Goal: Information Seeking & Learning: Learn about a topic

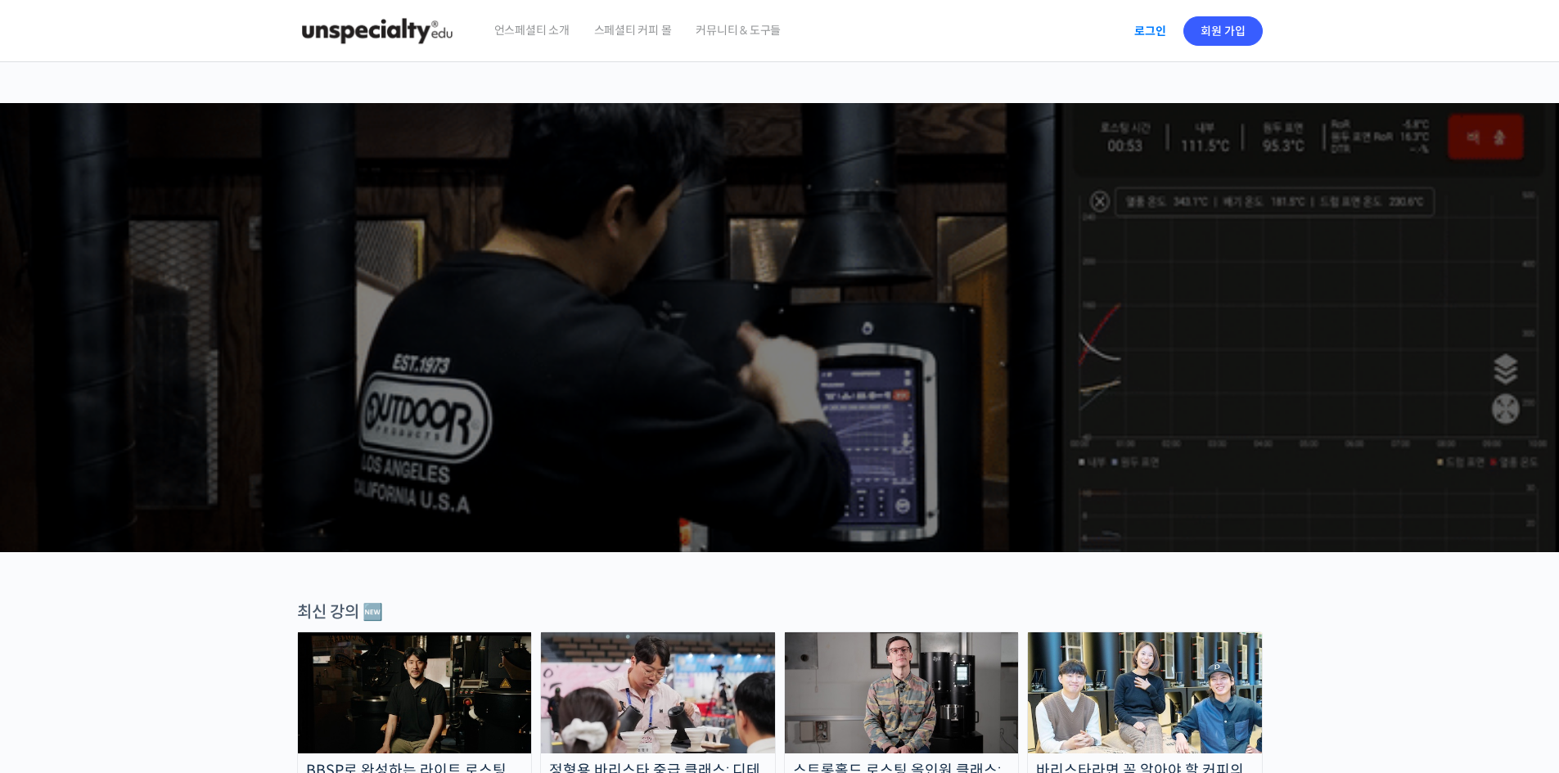
click at [1129, 29] on link "로그인" at bounding box center [1150, 31] width 52 height 38
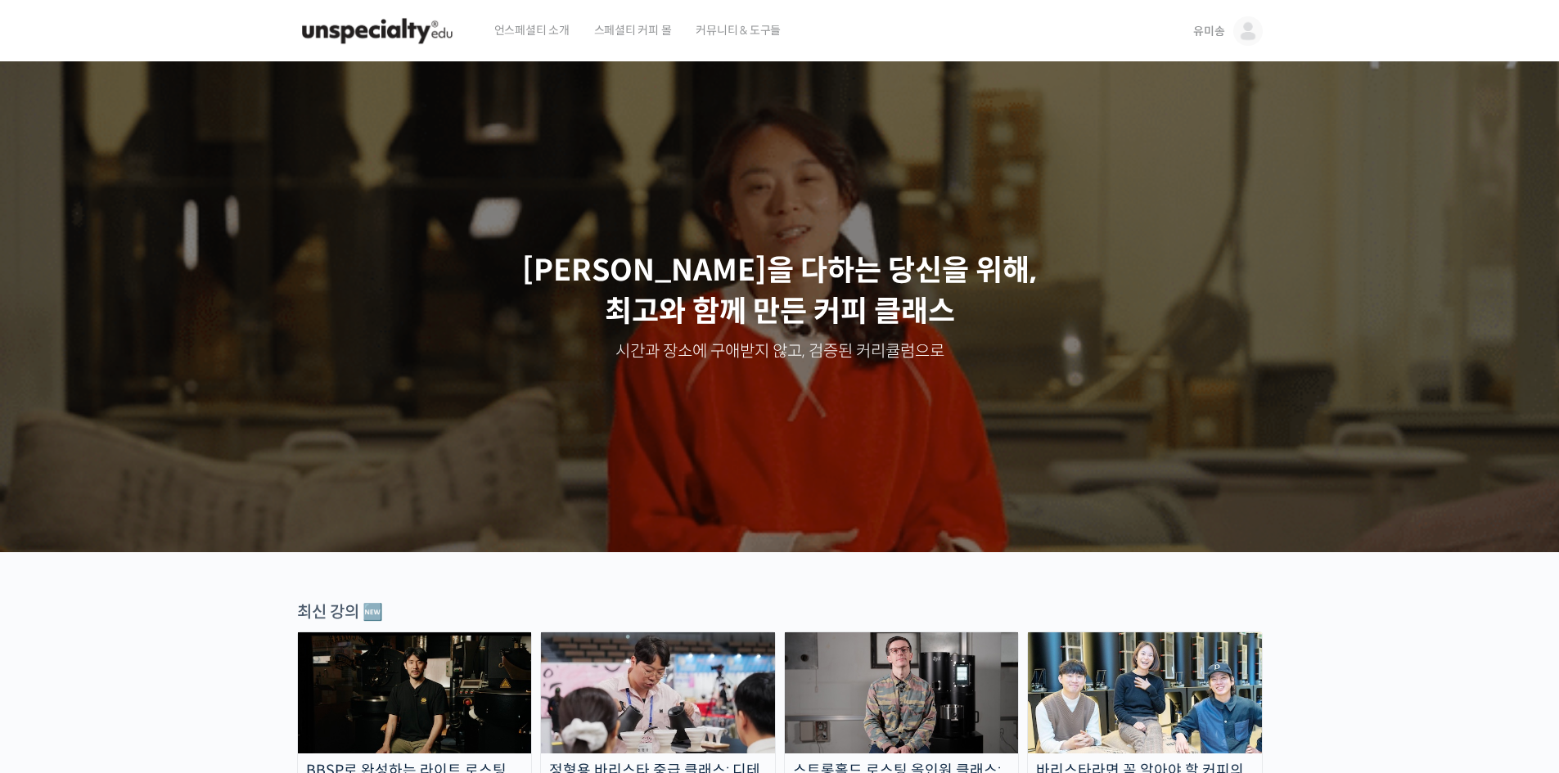
click at [1244, 36] on img at bounding box center [1247, 30] width 29 height 29
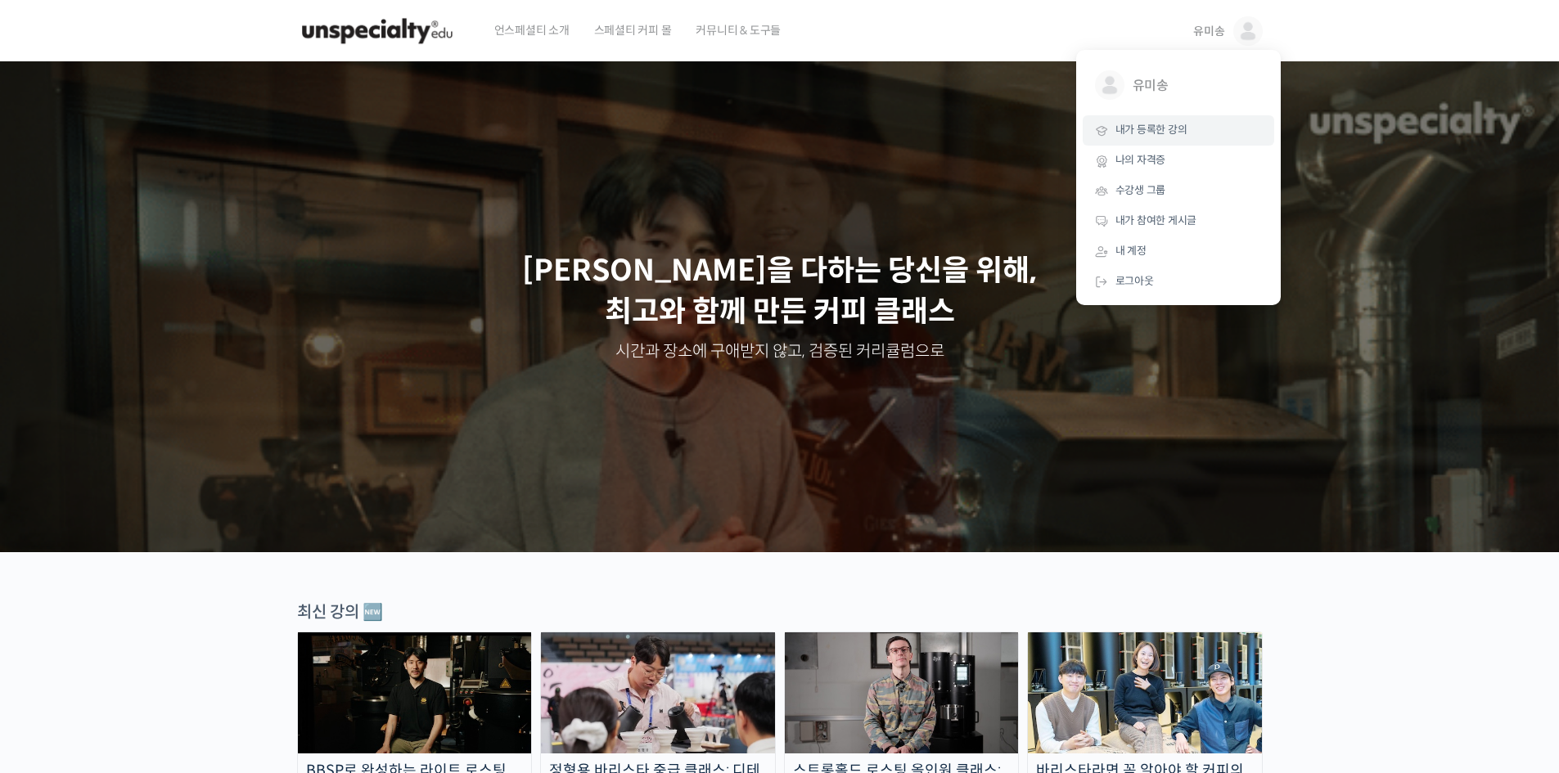
click at [1159, 133] on span "내가 등록한 강의" at bounding box center [1151, 130] width 72 height 14
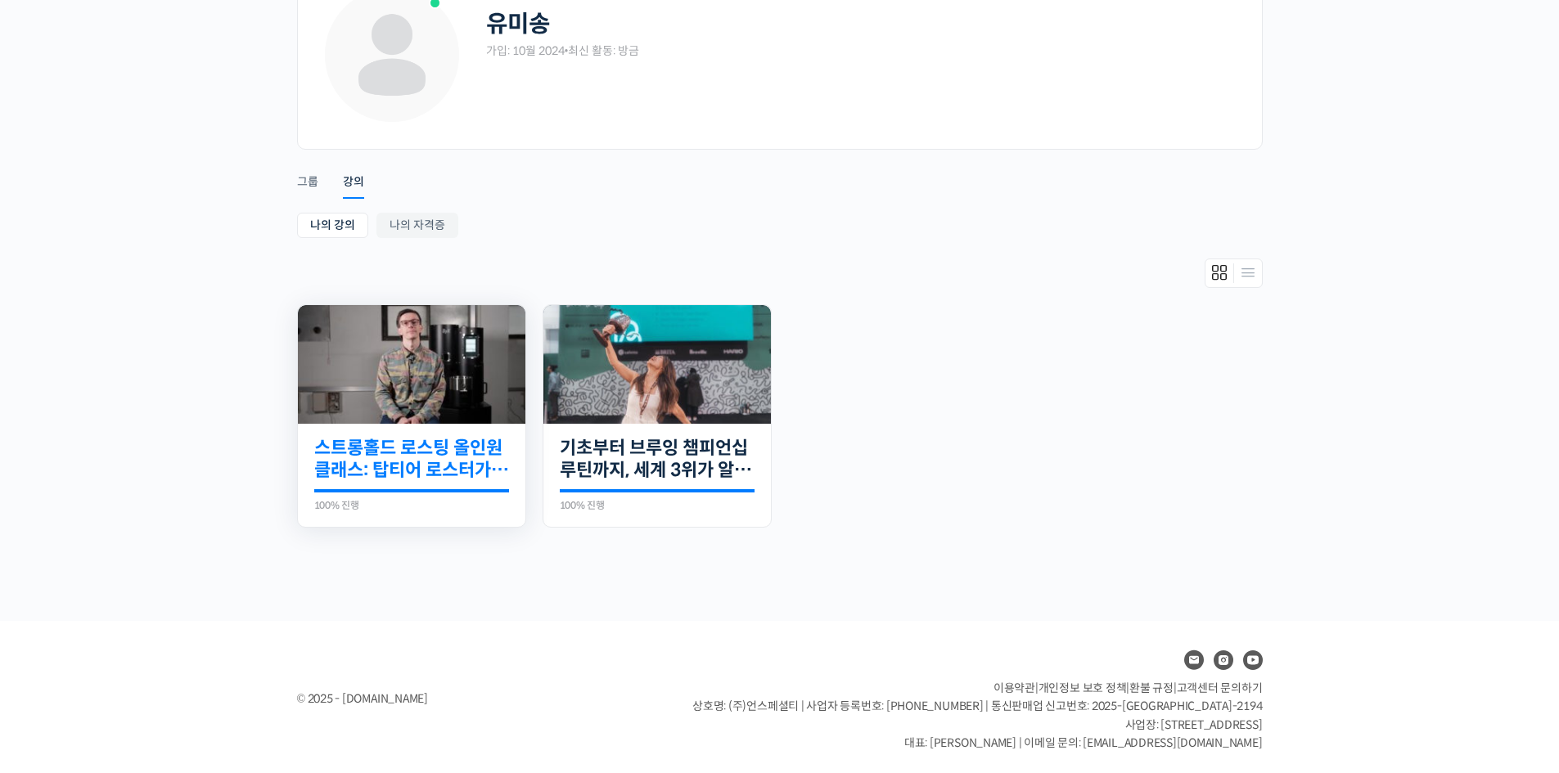
scroll to position [119, 0]
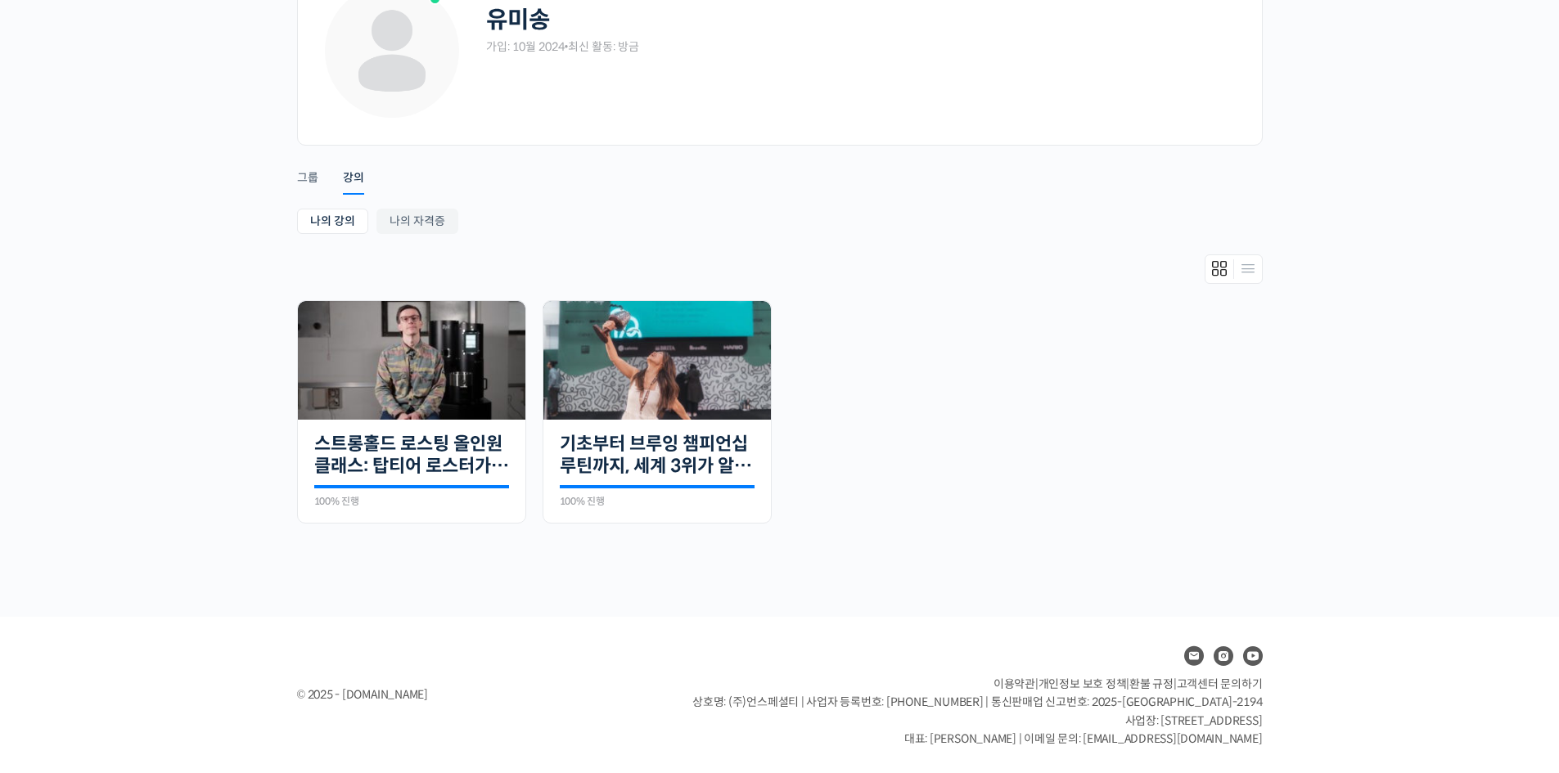
click at [1037, 352] on ul "완료함 30개의 수업 스트롱홀드 로스팅 올인원 클래스: 탑티어 로스터가 알려주는 스트롱홀드 A to Z 가이드 100% 진행 최근 활동: 20…" at bounding box center [780, 420] width 982 height 240
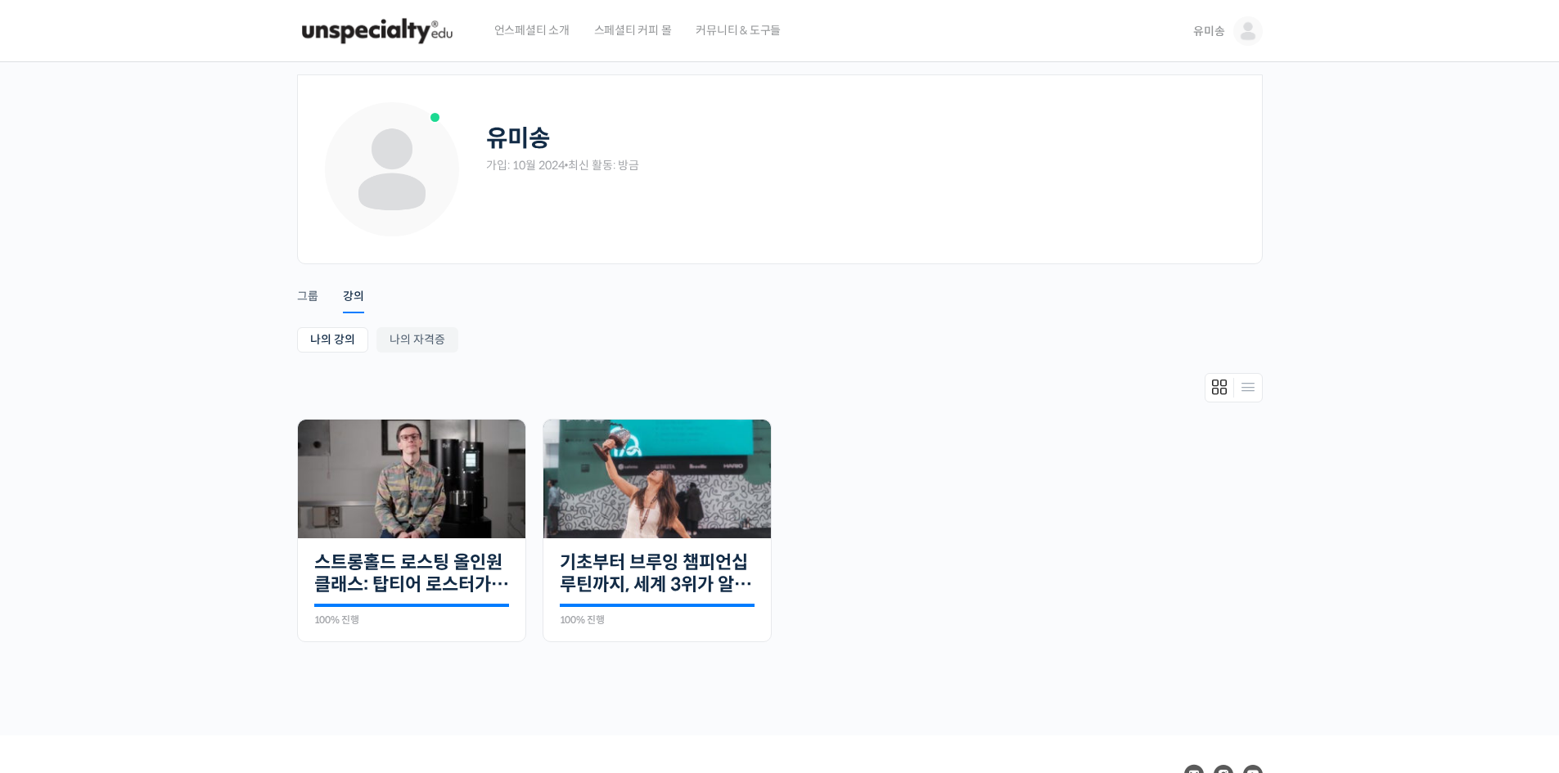
click at [611, 329] on ul "나의 강의 My 강의 나의 자격증" at bounding box center [779, 341] width 965 height 29
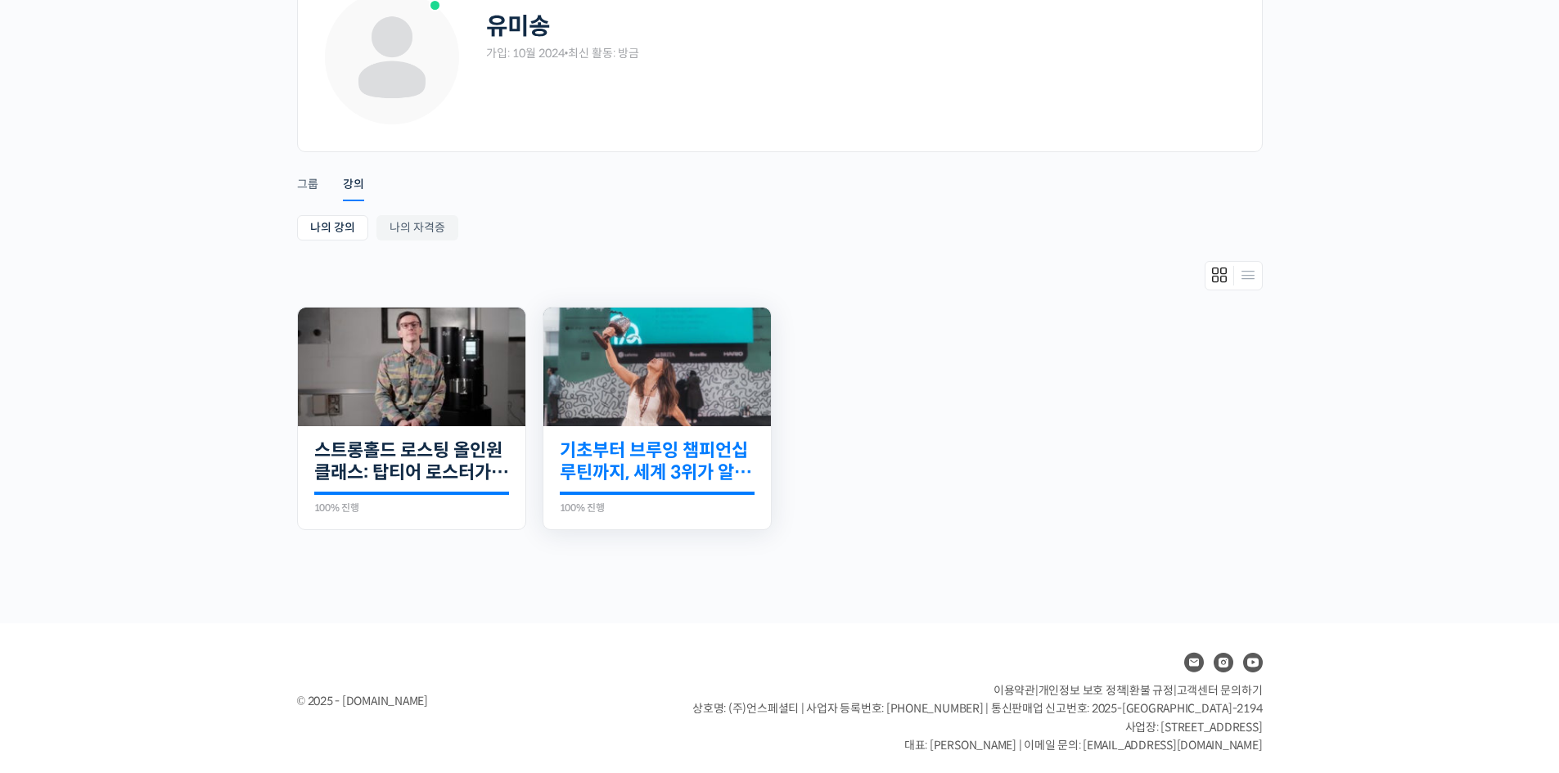
scroll to position [119, 0]
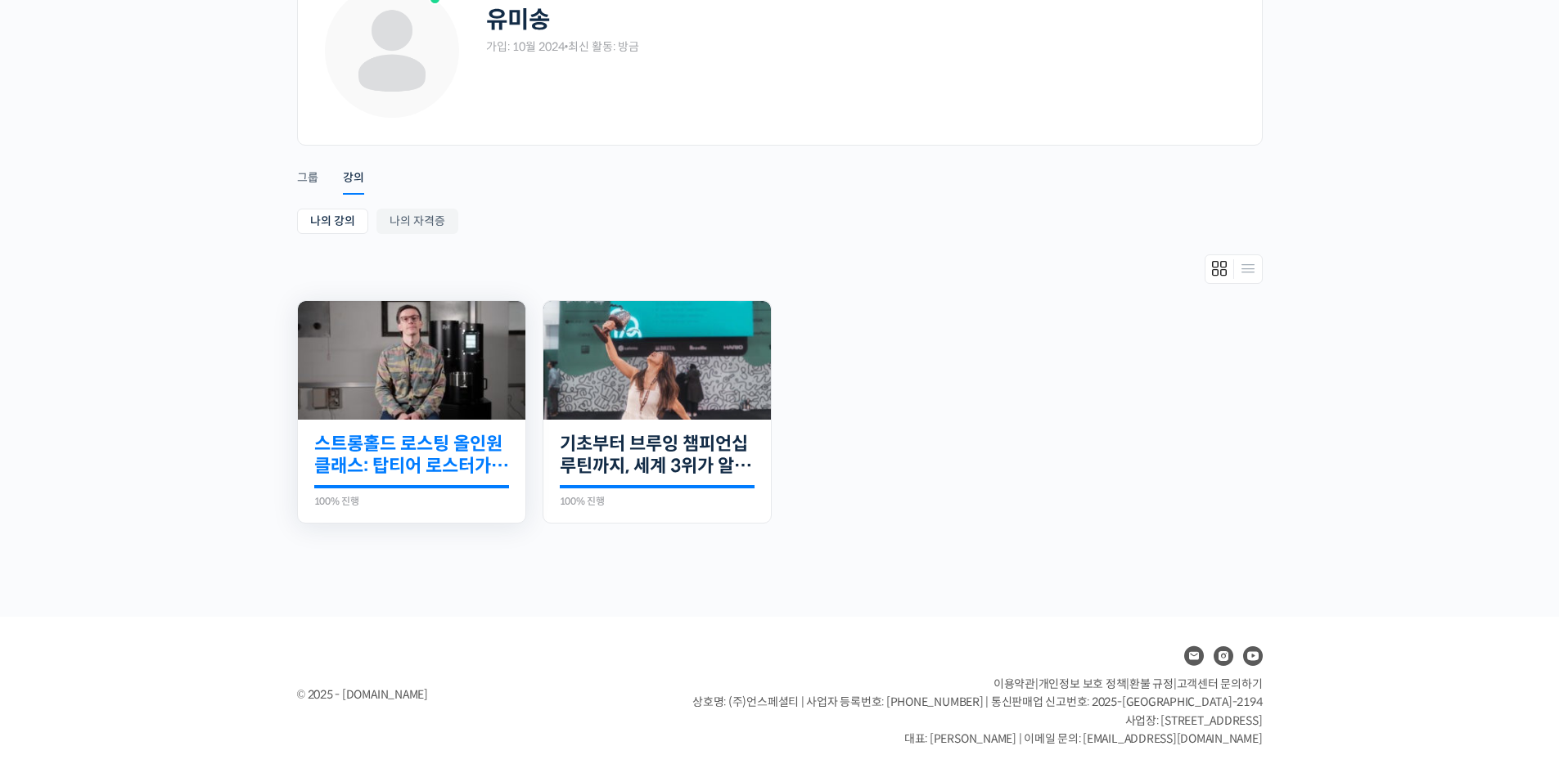
click at [403, 476] on link "스트롱홀드 로스팅 올인원 클래스: 탑티어 로스터가 알려주는 스트롱홀드 A to Z 가이드" at bounding box center [411, 455] width 195 height 45
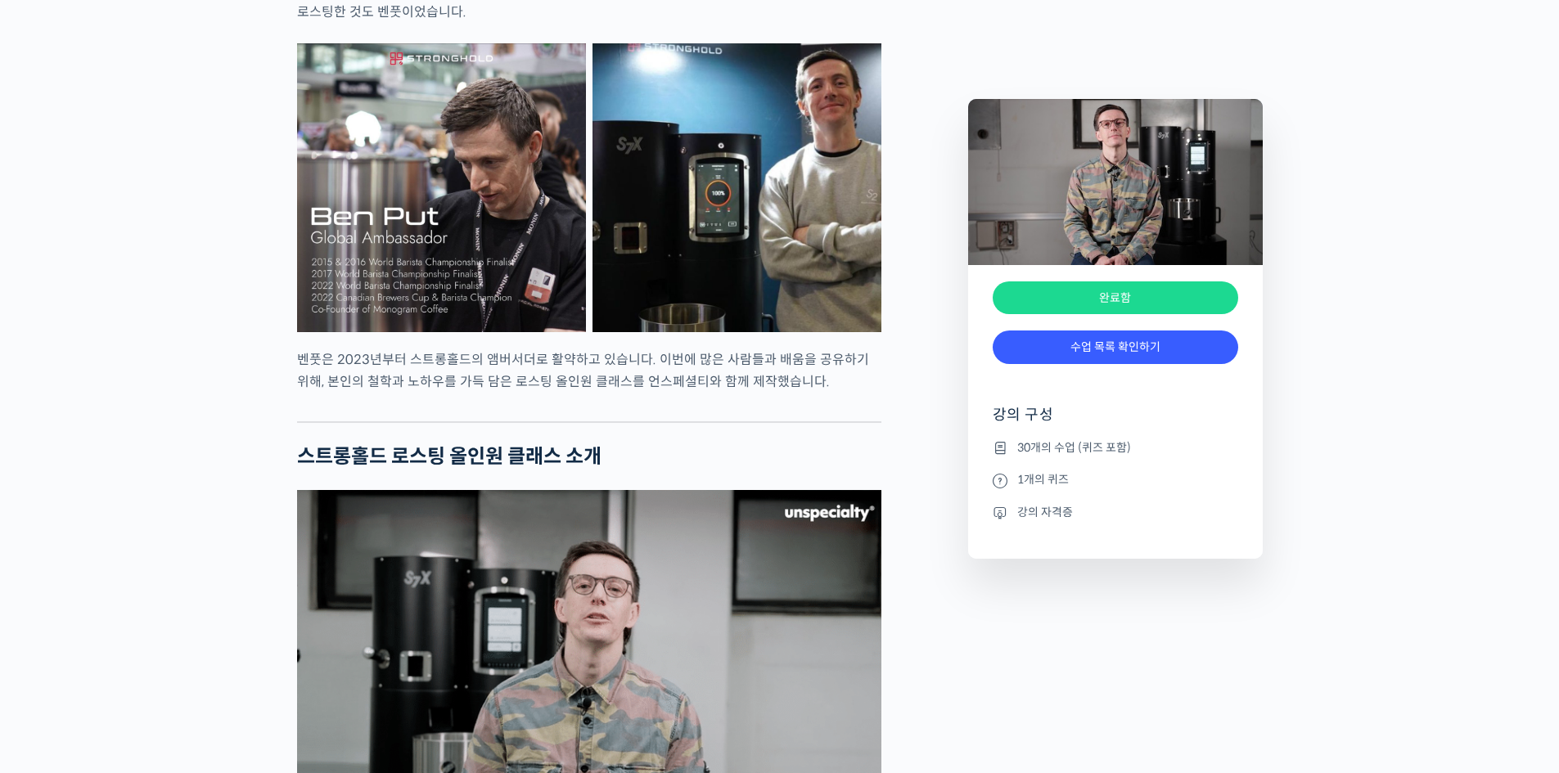
scroll to position [1718, 0]
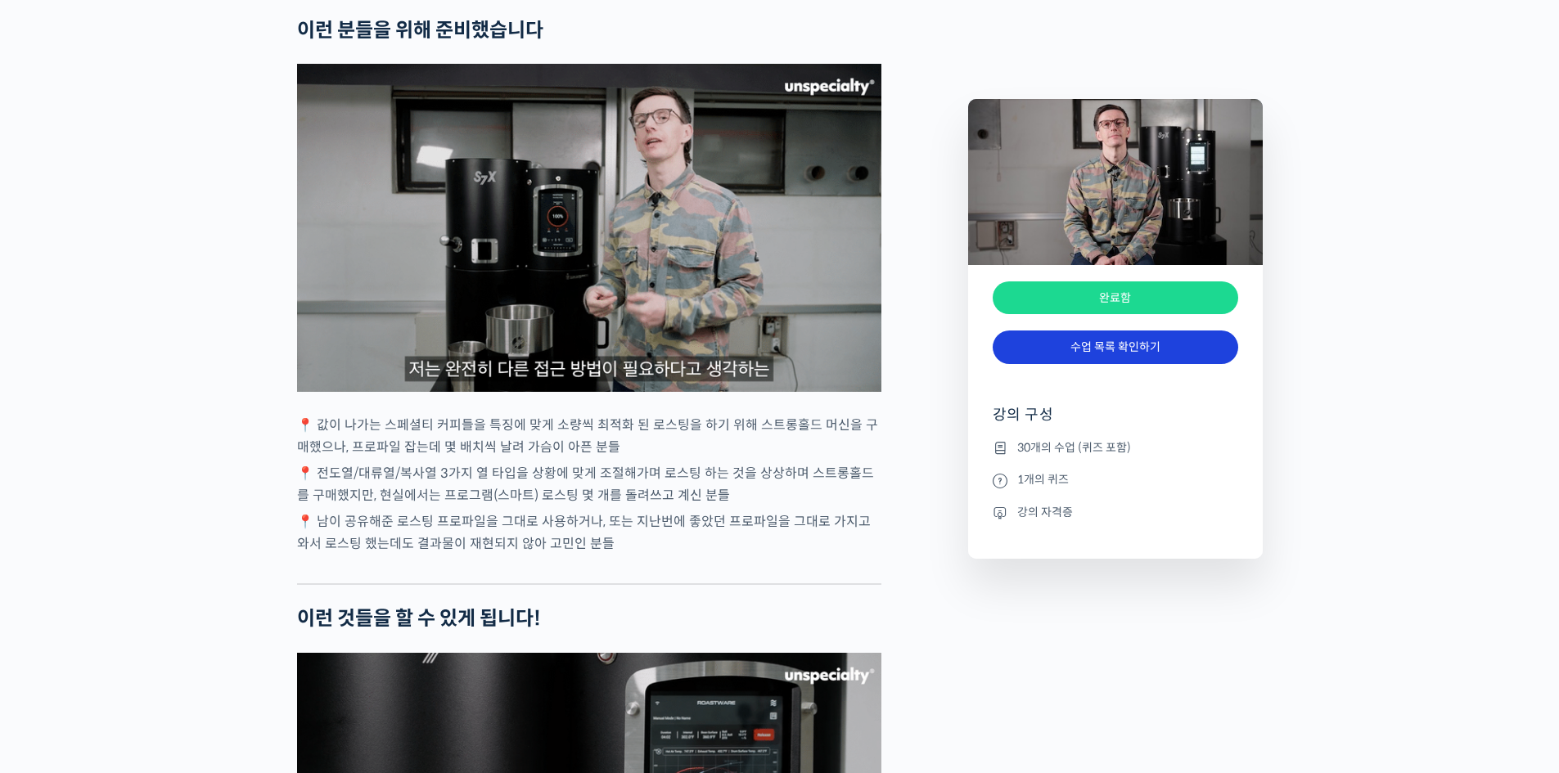
click at [1163, 354] on link "수업 목록 확인하기" at bounding box center [1114, 348] width 245 height 34
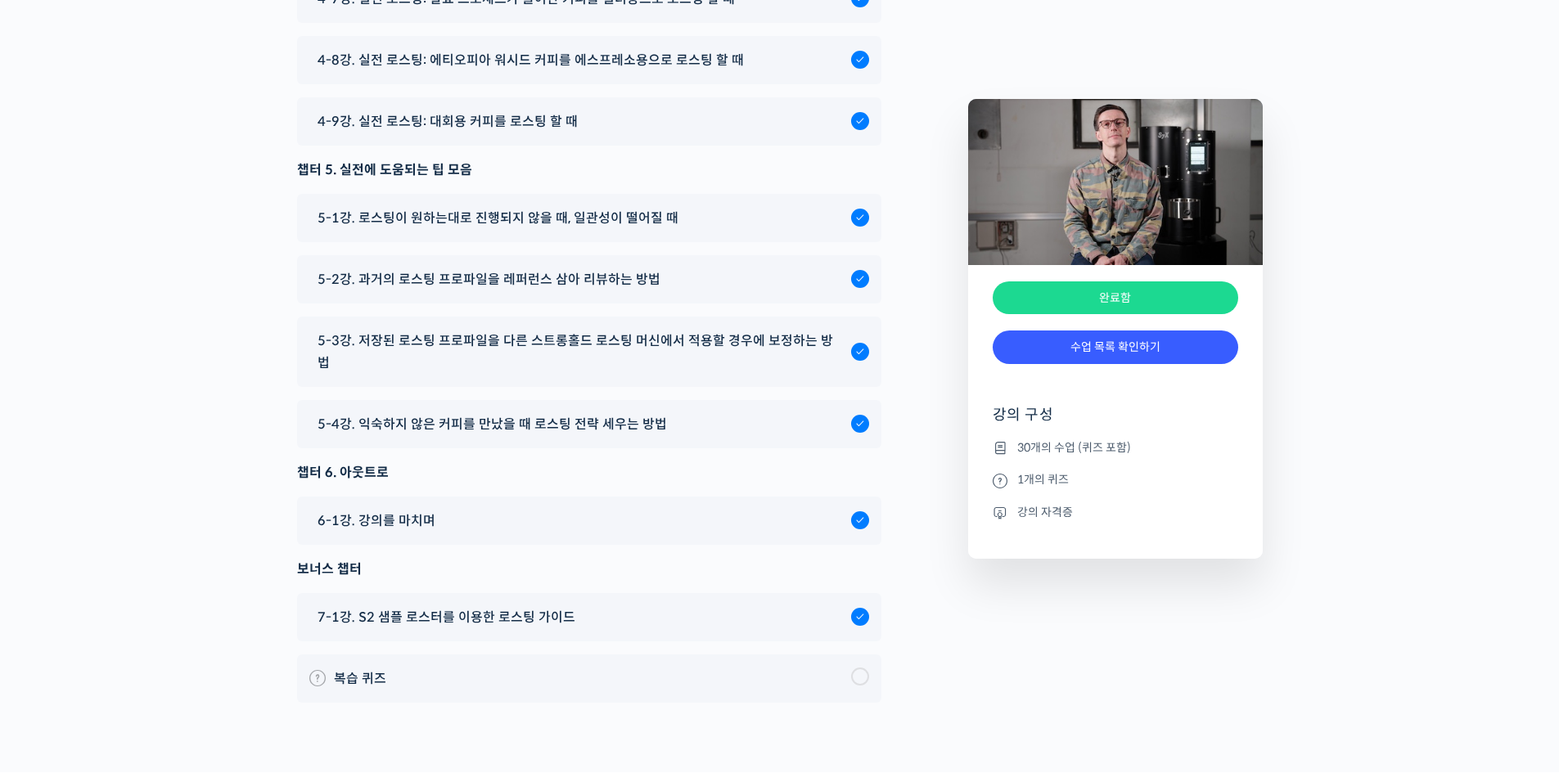
scroll to position [9763, 0]
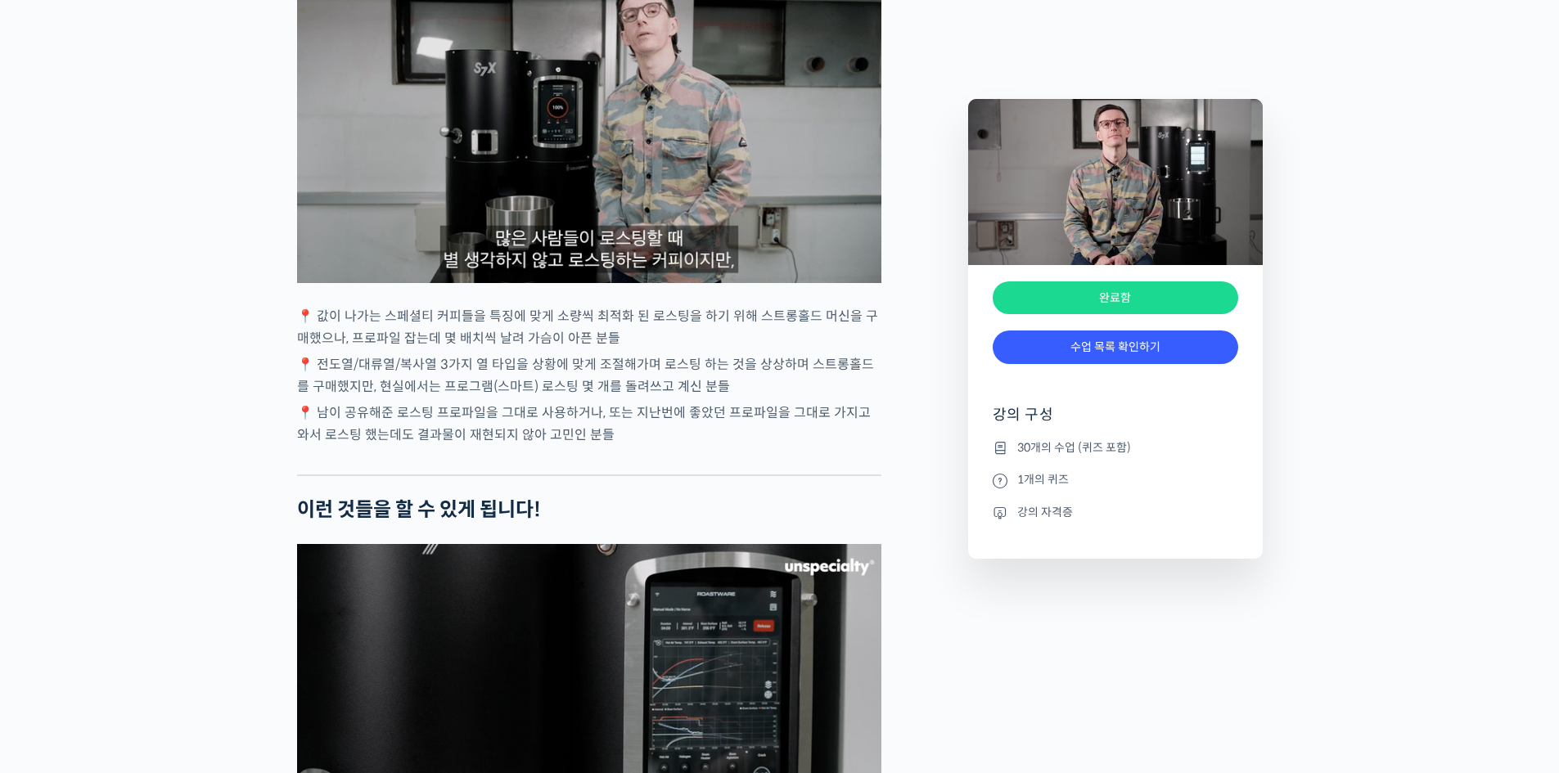
scroll to position [3054, 0]
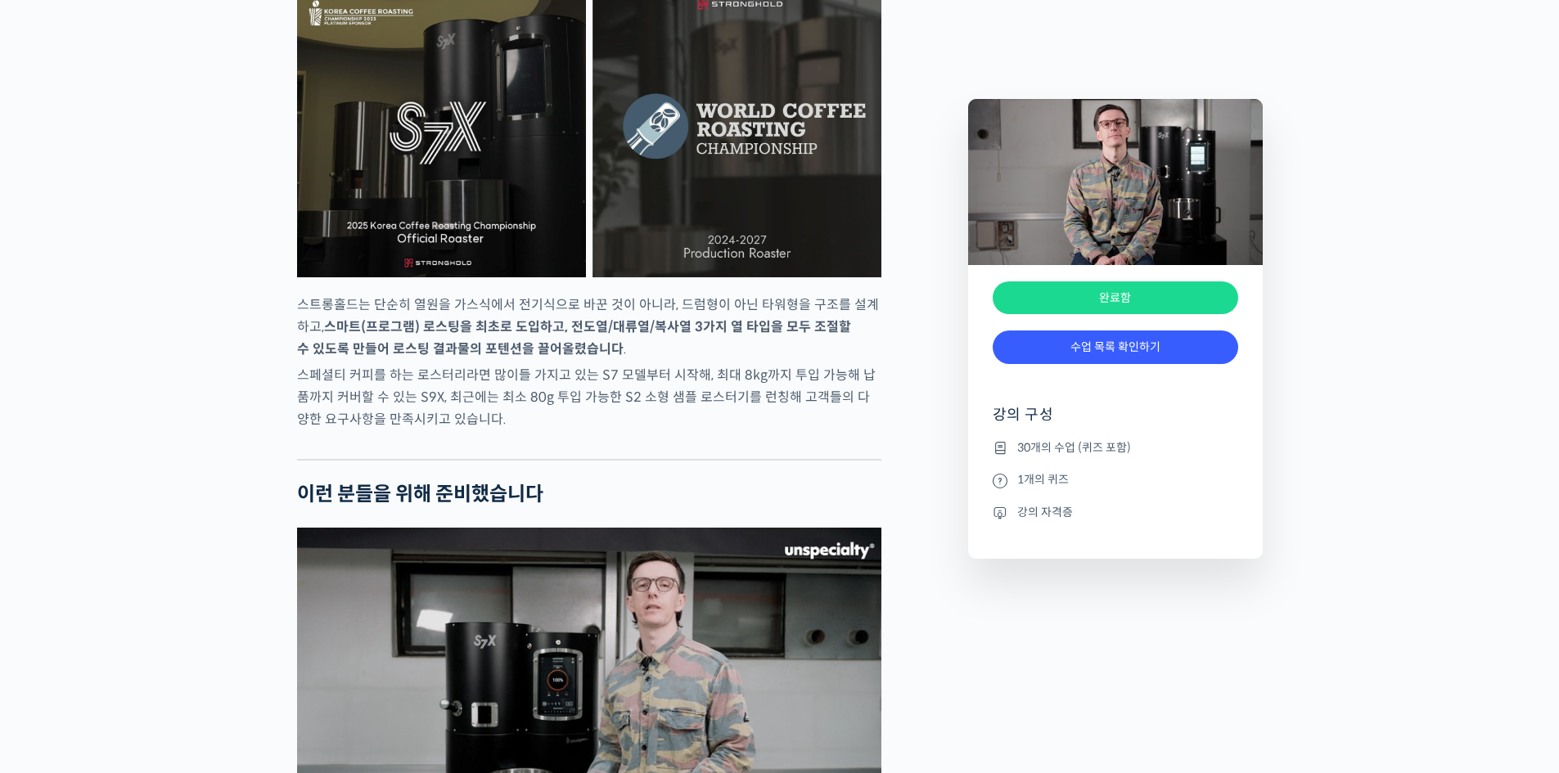
scroll to position [3518, 0]
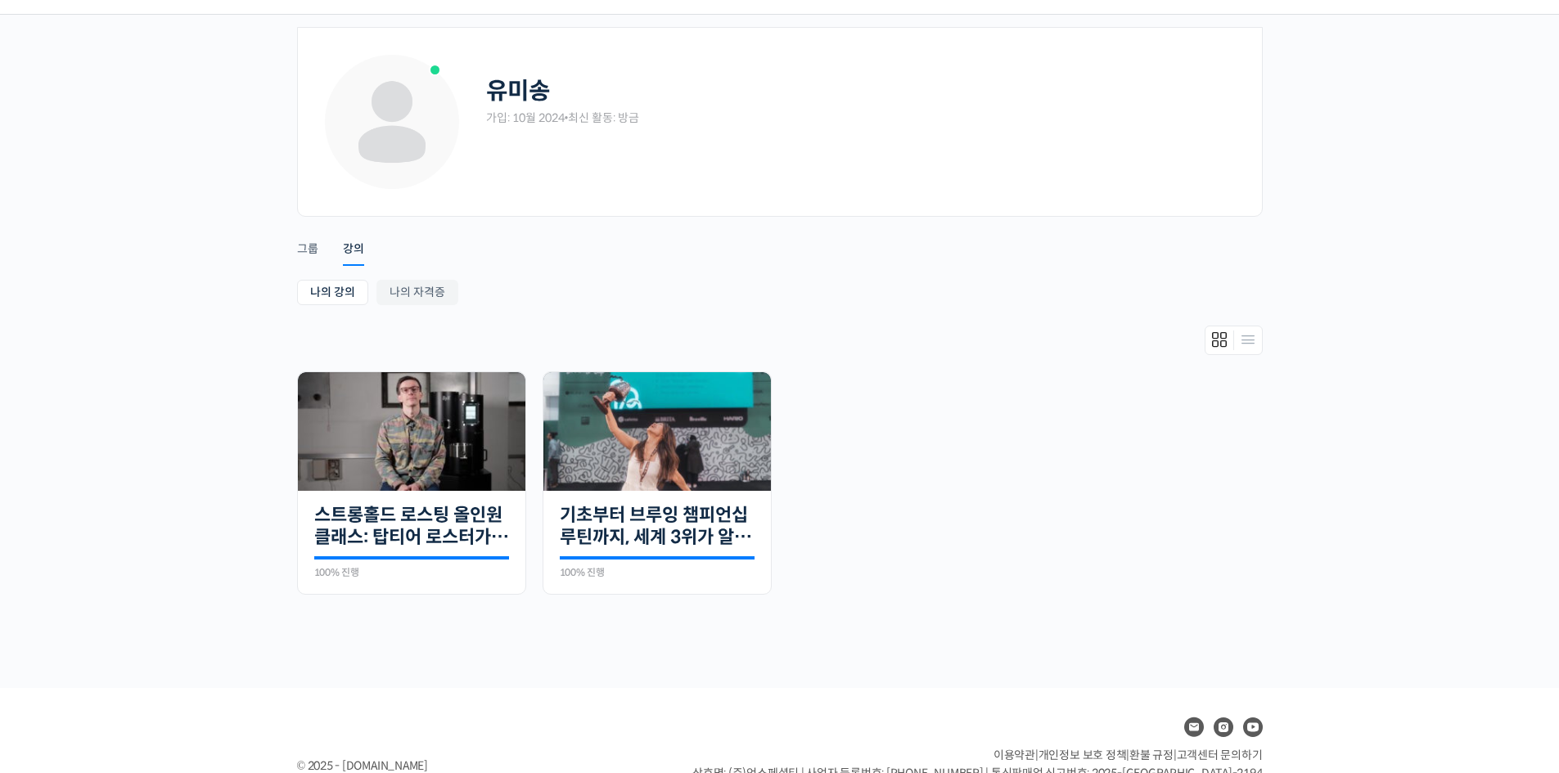
click at [1015, 465] on ul "완료함 30개의 수업 스트롱홀드 로스팅 올인원 클래스: 탑티어 로스터가 알려주는 스트롱홀드 A to Z 가이드 100% 진행 최근 활동: 20…" at bounding box center [780, 491] width 982 height 240
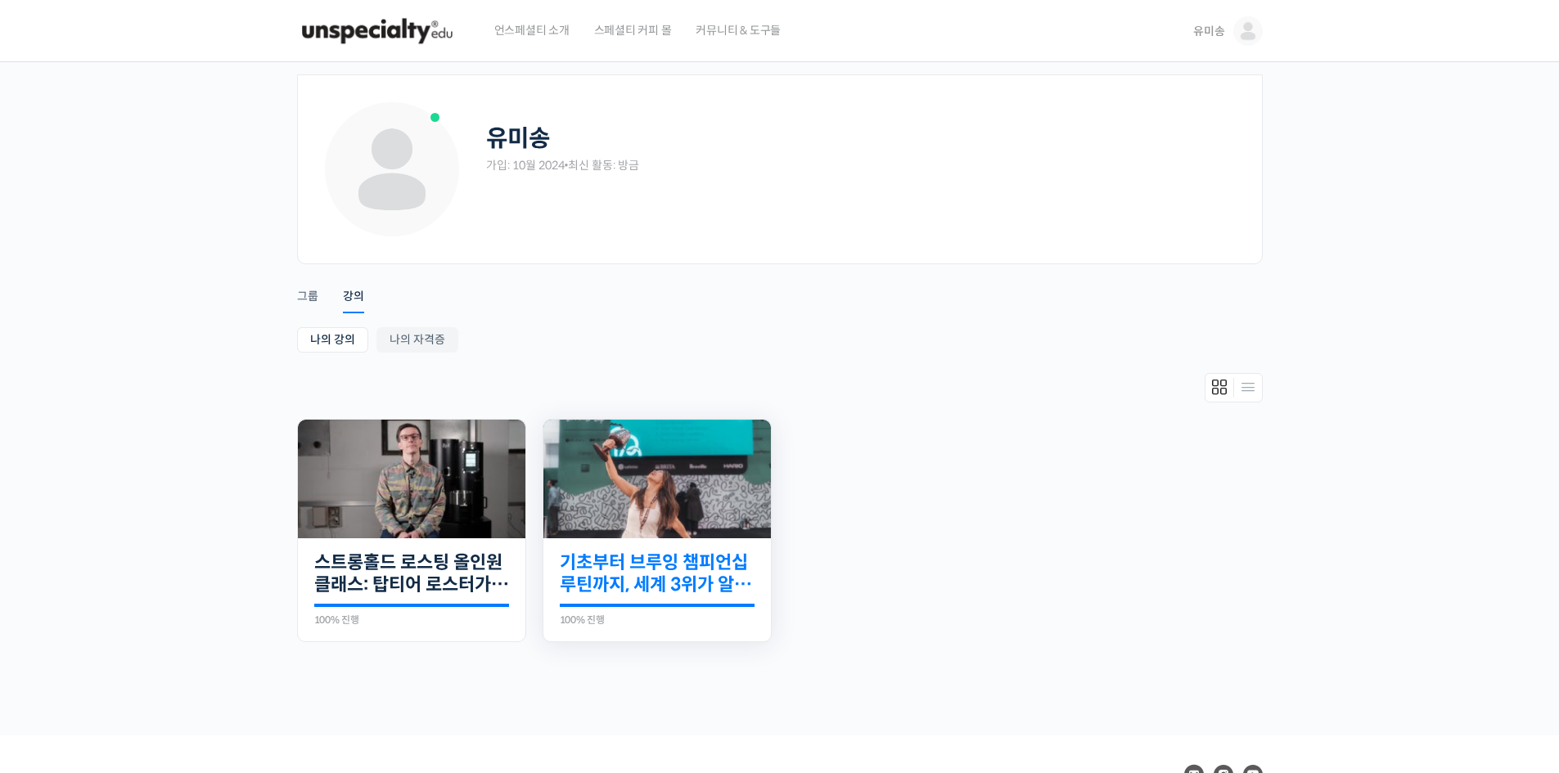
click at [578, 592] on link "기초부터 브루잉 챔피언십 루틴까지, 세계 3위가 알려주는 핸드드립의 모든 것" at bounding box center [657, 573] width 195 height 45
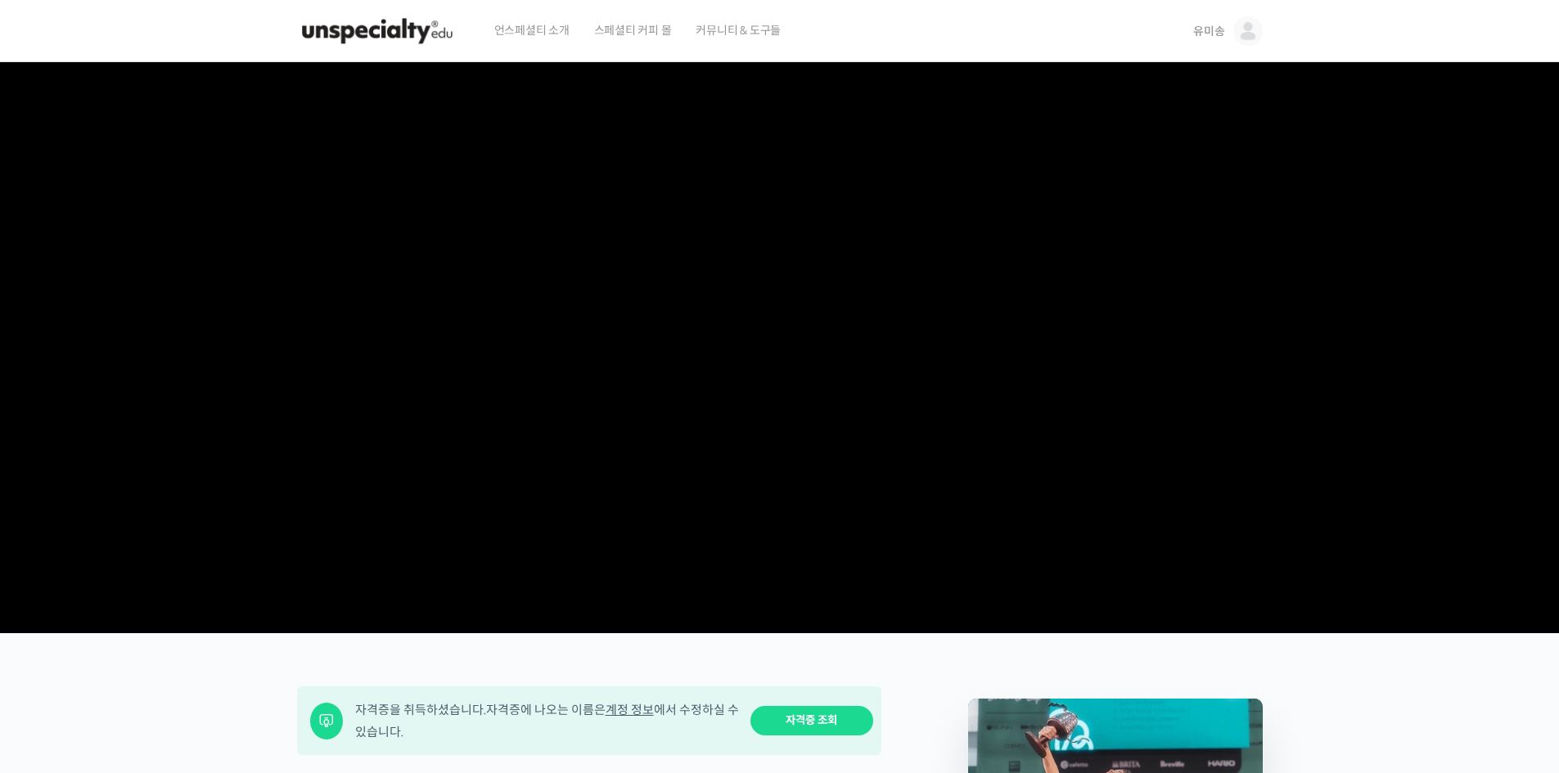
click at [397, 26] on img at bounding box center [377, 31] width 160 height 49
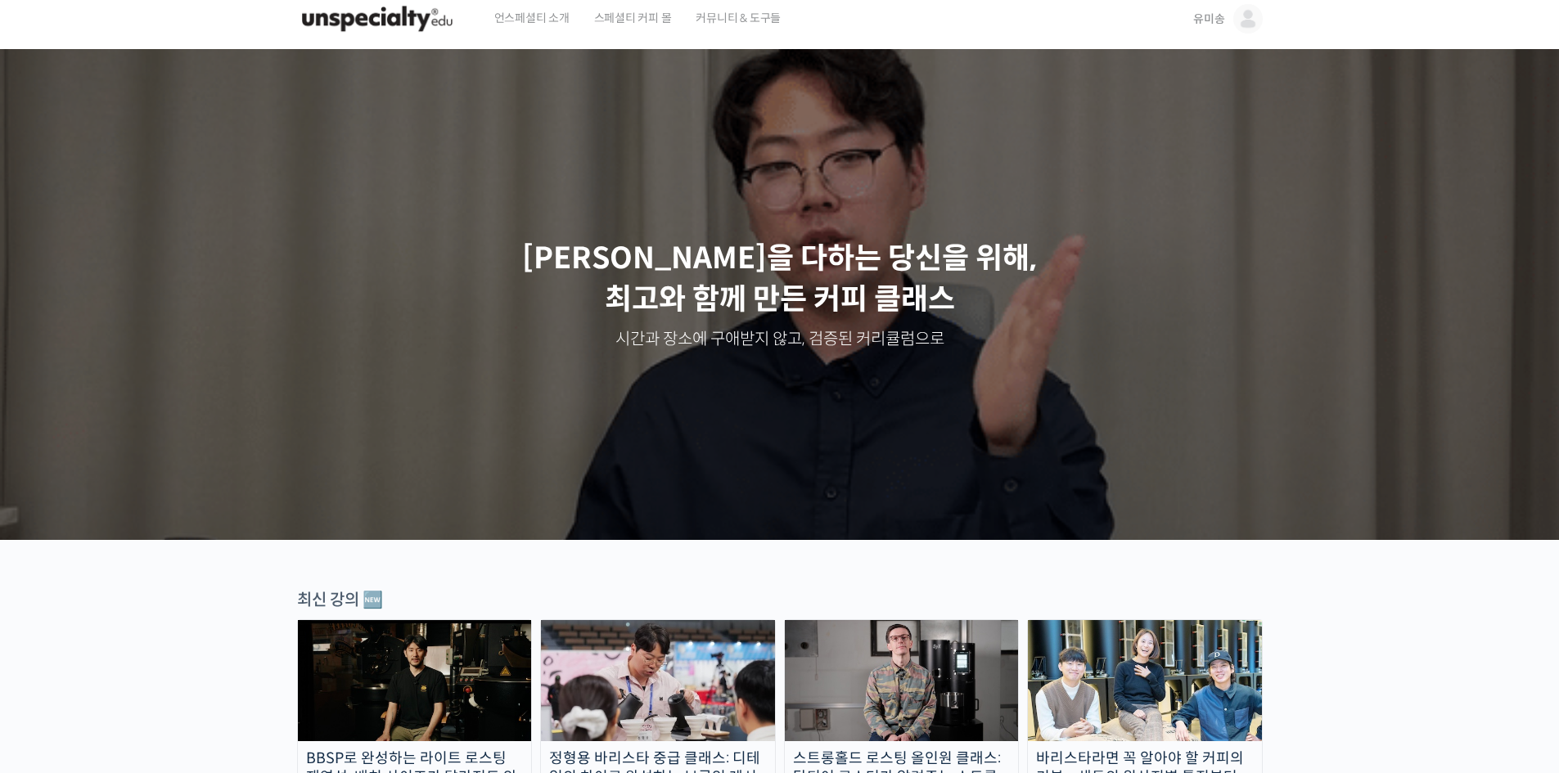
scroll to position [409, 0]
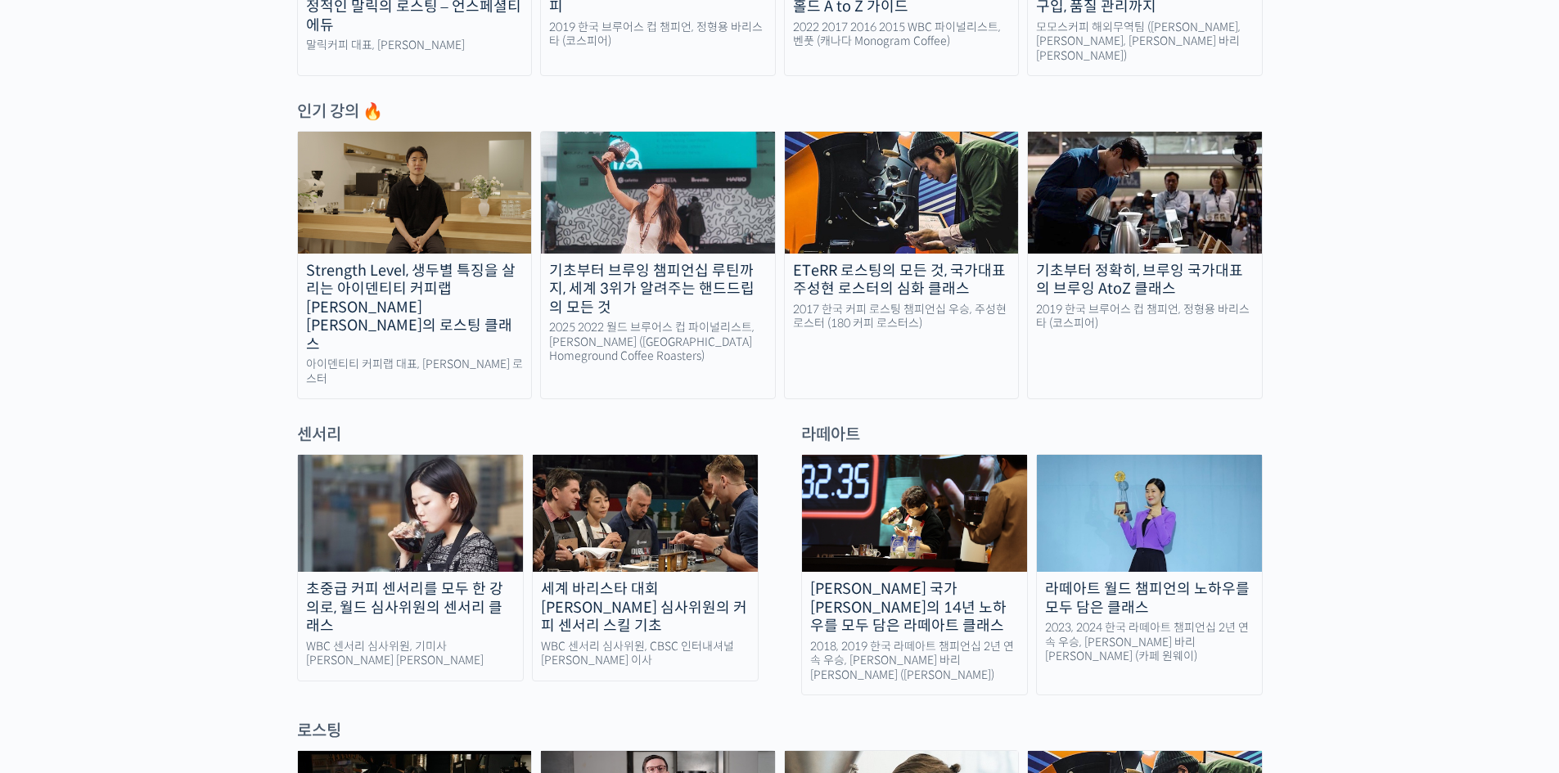
scroll to position [900, 0]
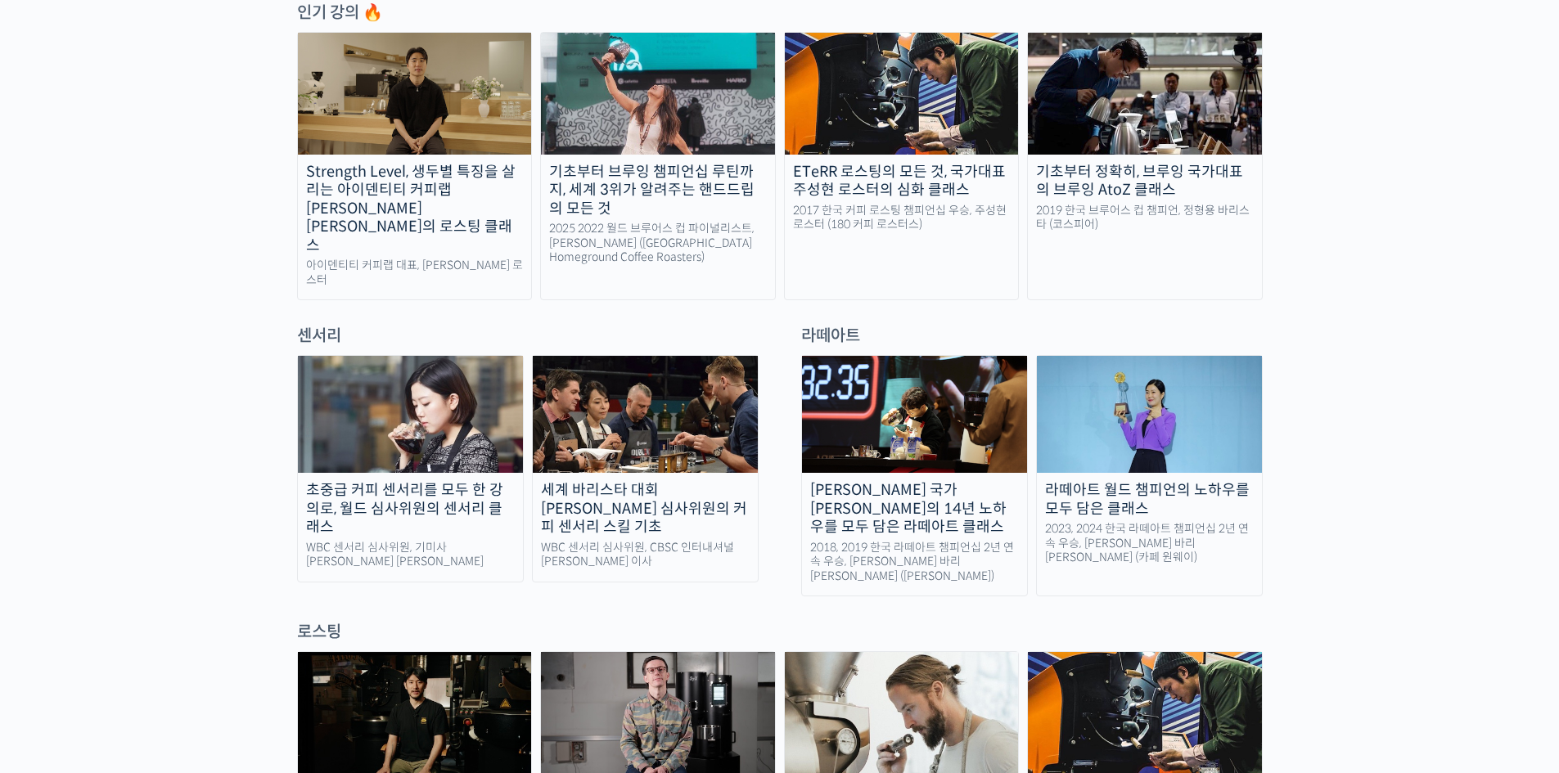
click at [452, 483] on div "초중급 커피 센서리를 모두 한 강의로, 월드 심사위원의 센서리 클래스" at bounding box center [410, 509] width 225 height 56
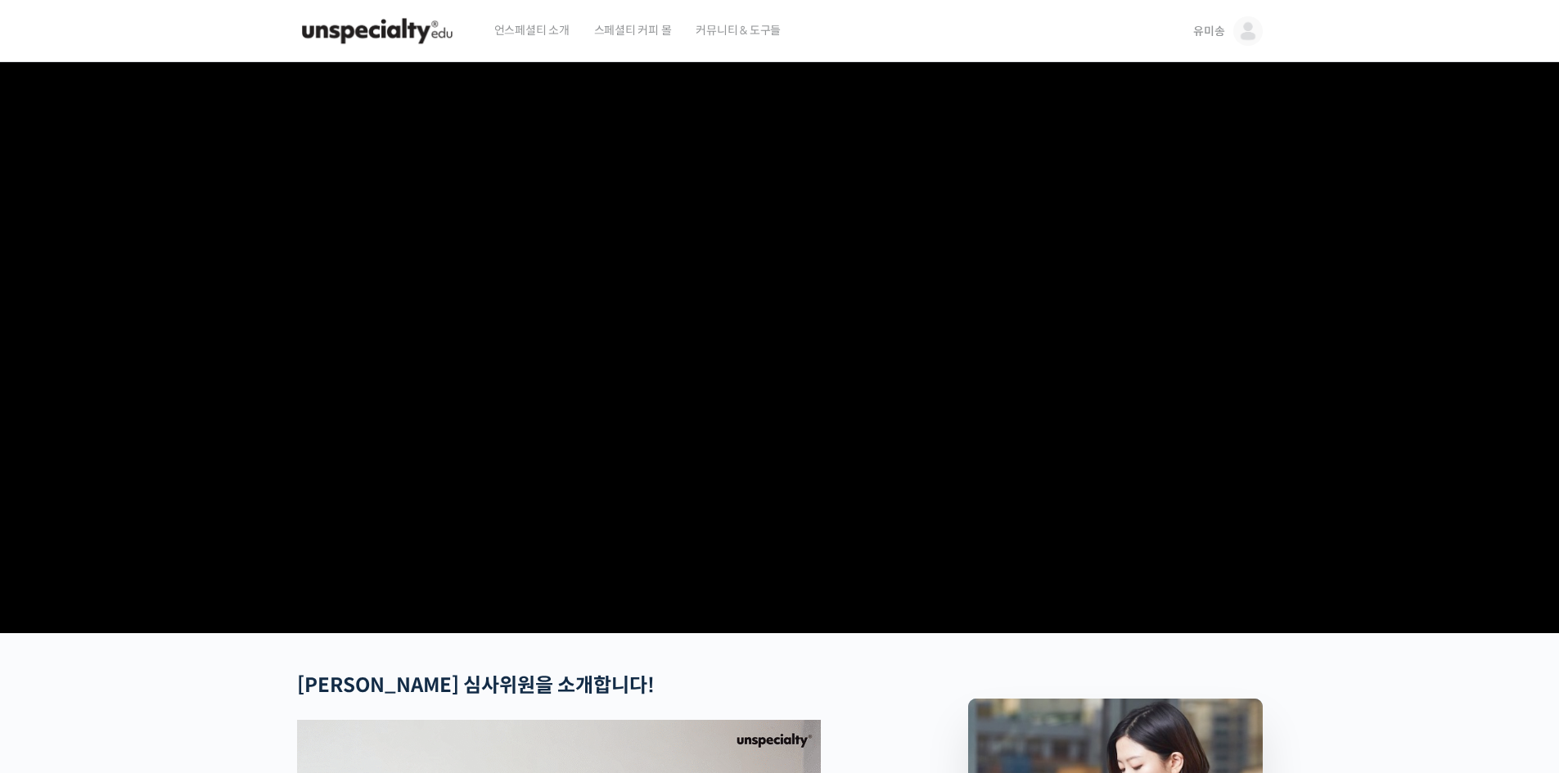
click at [378, 30] on img at bounding box center [377, 31] width 160 height 49
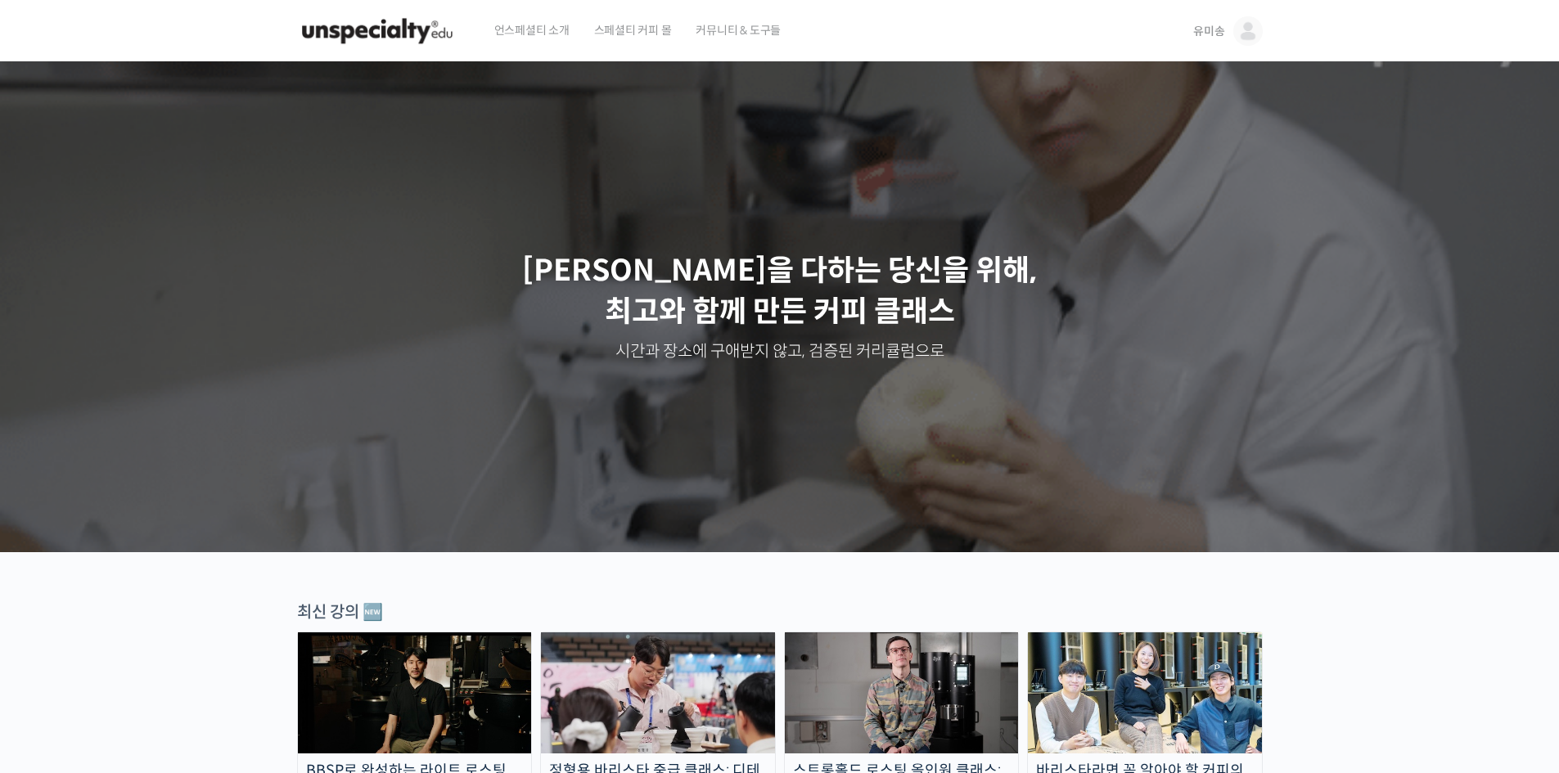
drag, startPoint x: 1261, startPoint y: 20, endPoint x: 1258, endPoint y: 31, distance: 11.7
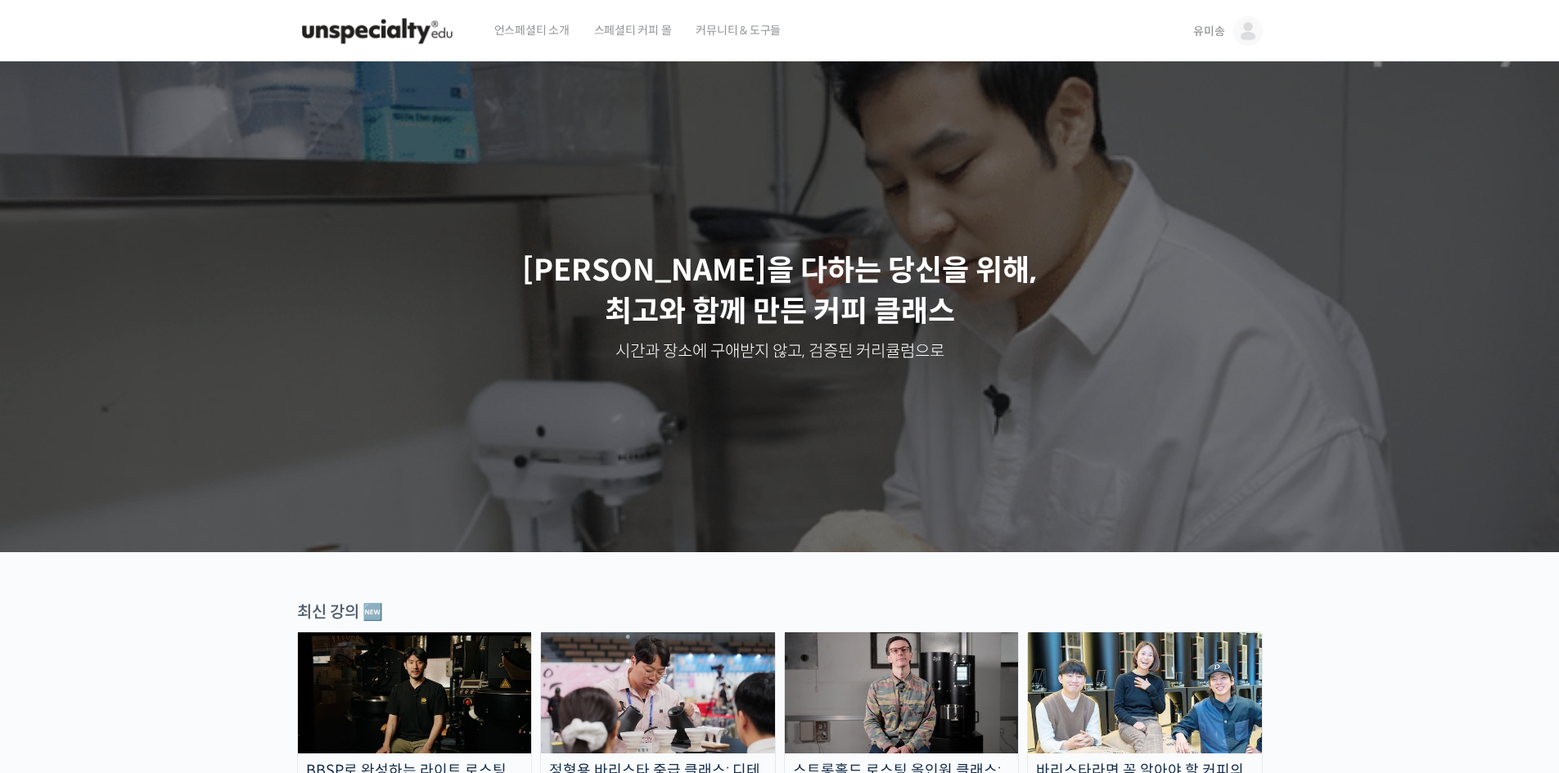
click at [1261, 19] on link "유미송" at bounding box center [1227, 31] width 69 height 62
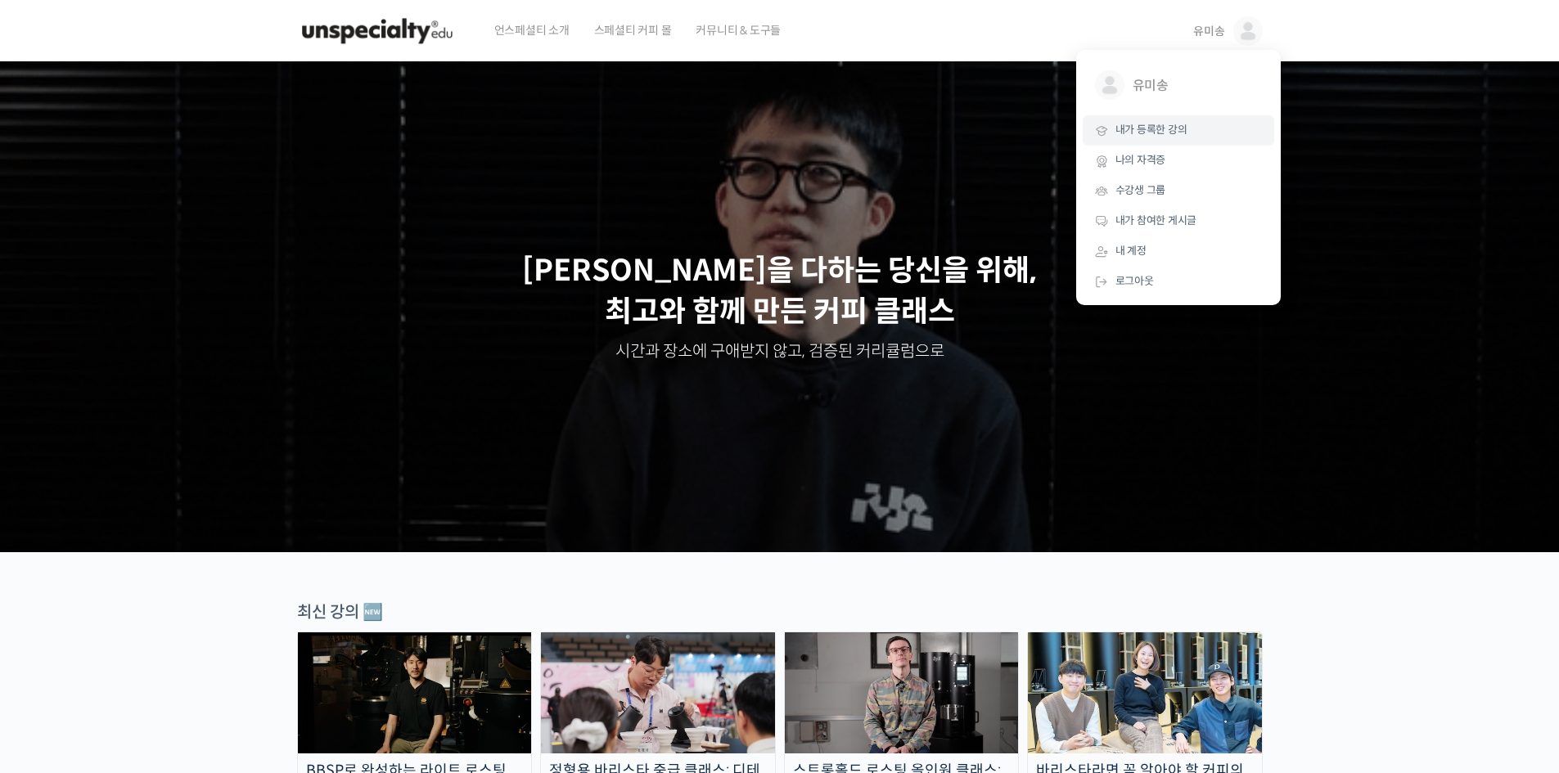
click at [1168, 139] on link "내가 등록한 강의" at bounding box center [1177, 130] width 191 height 30
